Goal: Register for event/course

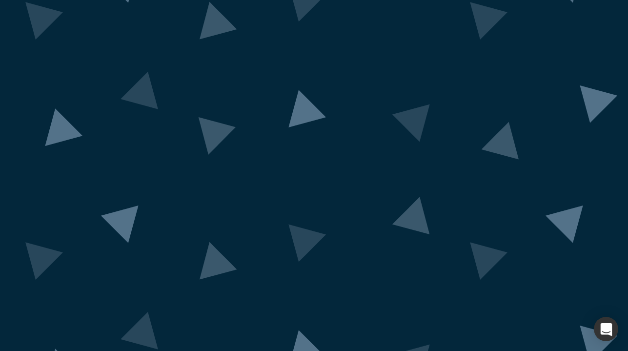
scroll to position [31, 0]
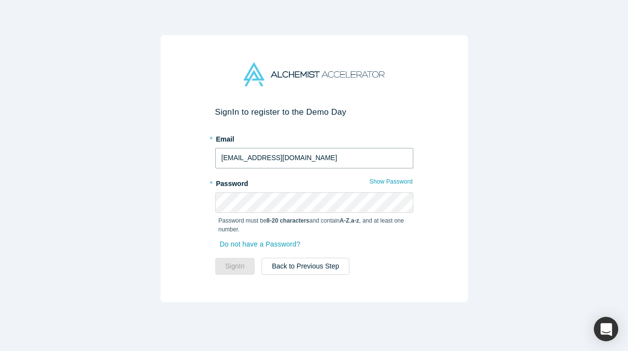
drag, startPoint x: 281, startPoint y: 164, endPoint x: 195, endPoint y: 158, distance: 86.1
click at [232, 160] on input "[EMAIL_ADDRESS][DOMAIN_NAME]" at bounding box center [314, 158] width 198 height 21
drag, startPoint x: 232, startPoint y: 160, endPoint x: 219, endPoint y: 159, distance: 13.7
click at [218, 160] on input "[EMAIL_ADDRESS][DOMAIN_NAME]" at bounding box center [314, 158] width 198 height 21
click at [219, 159] on input "[EMAIL_ADDRESS][DOMAIN_NAME]" at bounding box center [314, 158] width 198 height 21
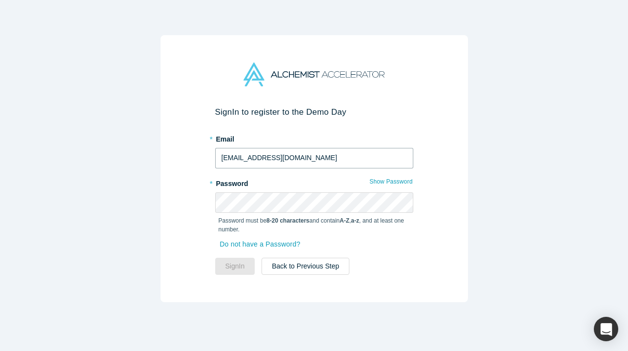
click at [233, 159] on input "[EMAIL_ADDRESS][DOMAIN_NAME]" at bounding box center [314, 158] width 198 height 21
click at [222, 160] on input "@[DOMAIN_NAME]" at bounding box center [314, 158] width 198 height 21
type input "[PERSON_NAME][EMAIL_ADDRESS][DOMAIN_NAME]"
click at [291, 246] on link "Do not have a Password?" at bounding box center [265, 244] width 92 height 17
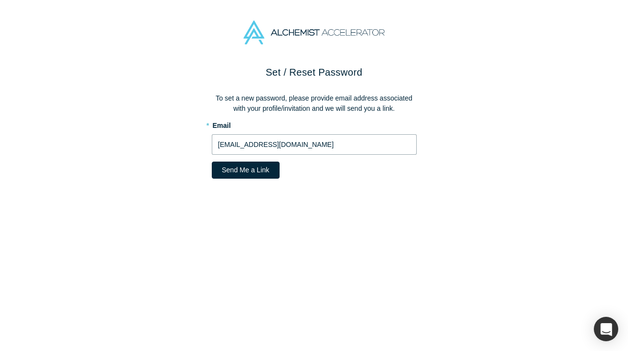
drag, startPoint x: 230, startPoint y: 146, endPoint x: 208, endPoint y: 145, distance: 22.0
click at [208, 145] on div "Set / Reset Password To set a new password, please provide email address associ…" at bounding box center [314, 208] width 628 height 286
type input "[PERSON_NAME][EMAIL_ADDRESS][DOMAIN_NAME]"
click at [232, 167] on button "Send Me a Link" at bounding box center [246, 170] width 68 height 17
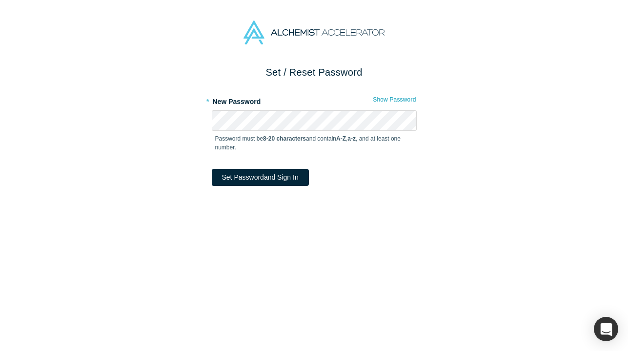
click at [203, 119] on div "Set / Reset Password * New Password Show Password Password must be 8-20 charact…" at bounding box center [314, 208] width 628 height 286
click at [281, 180] on button "Set Password and Sign In" at bounding box center [260, 177] width 97 height 17
